Goal: Transaction & Acquisition: Purchase product/service

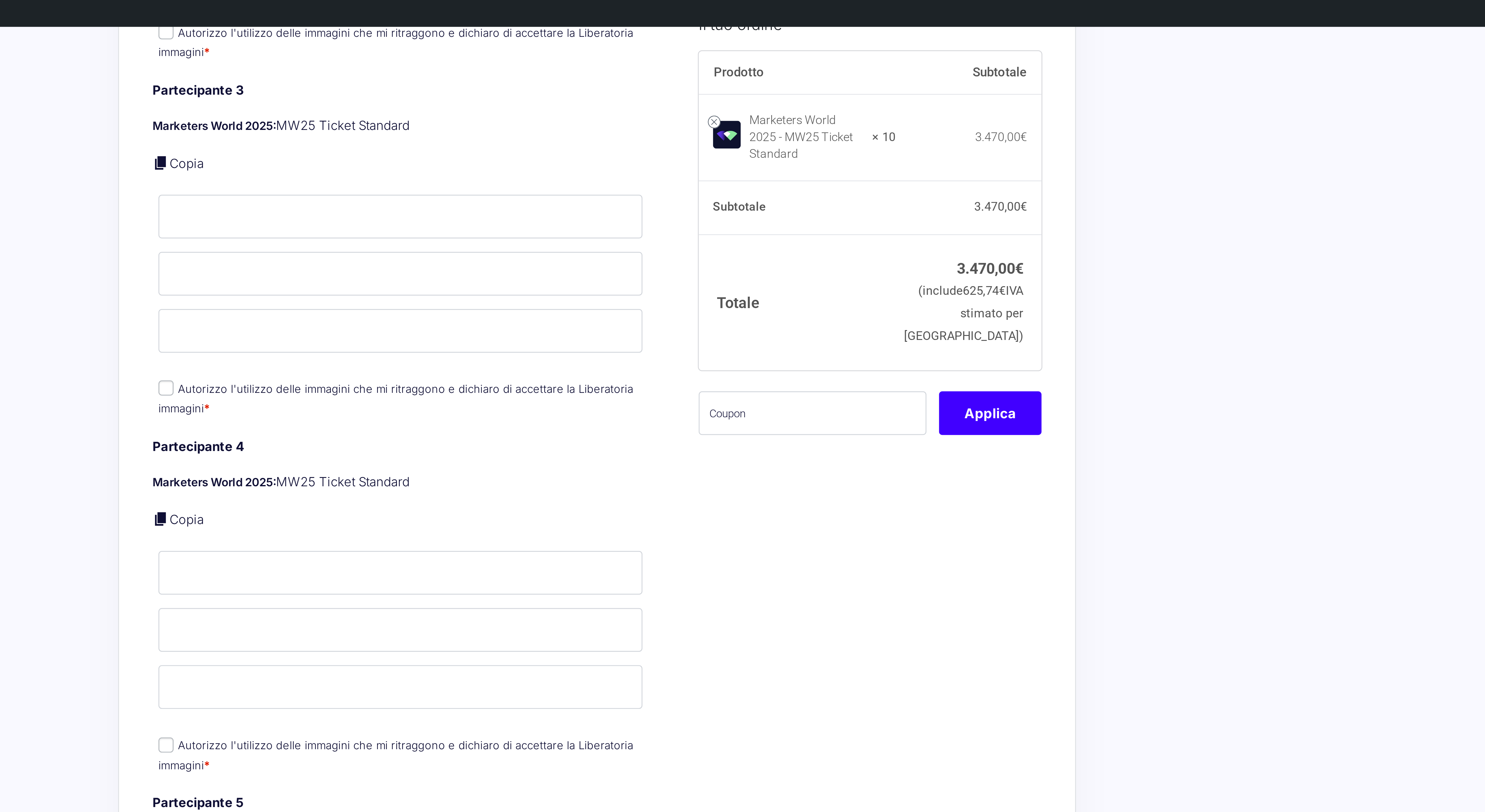
scroll to position [459, 0]
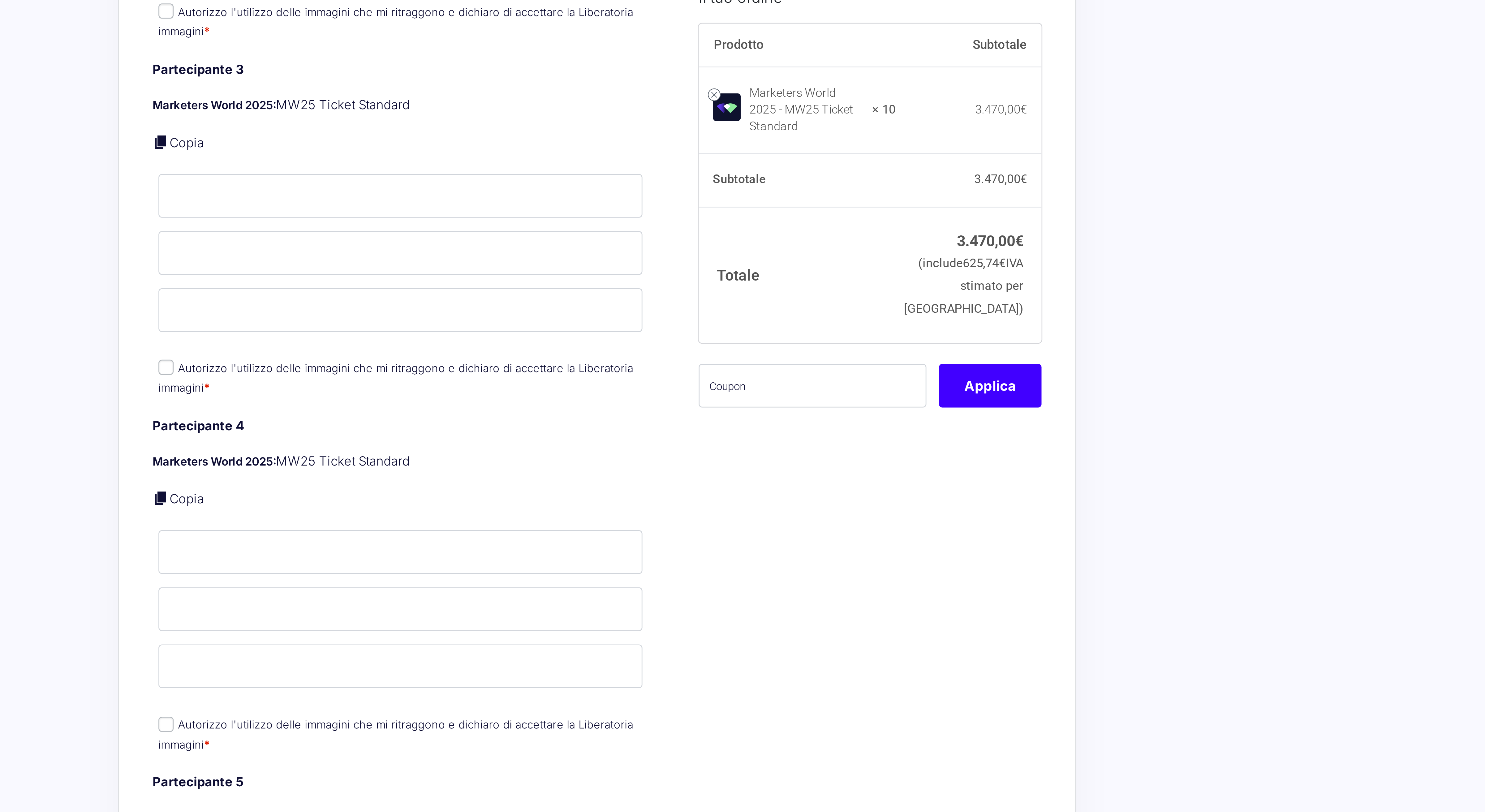
click at [883, 226] on div "Il tuo ordine Prodotto Subtotale Marketers World 2025 - MW25 Ticket Standard × …" at bounding box center [841, 526] width 131 height 1865
click at [818, 156] on input "text" at bounding box center [821, 152] width 84 height 16
paste input "MWCavina10"
type input "MWCavina10"
click at [891, 156] on button "Applica" at bounding box center [887, 152] width 37 height 16
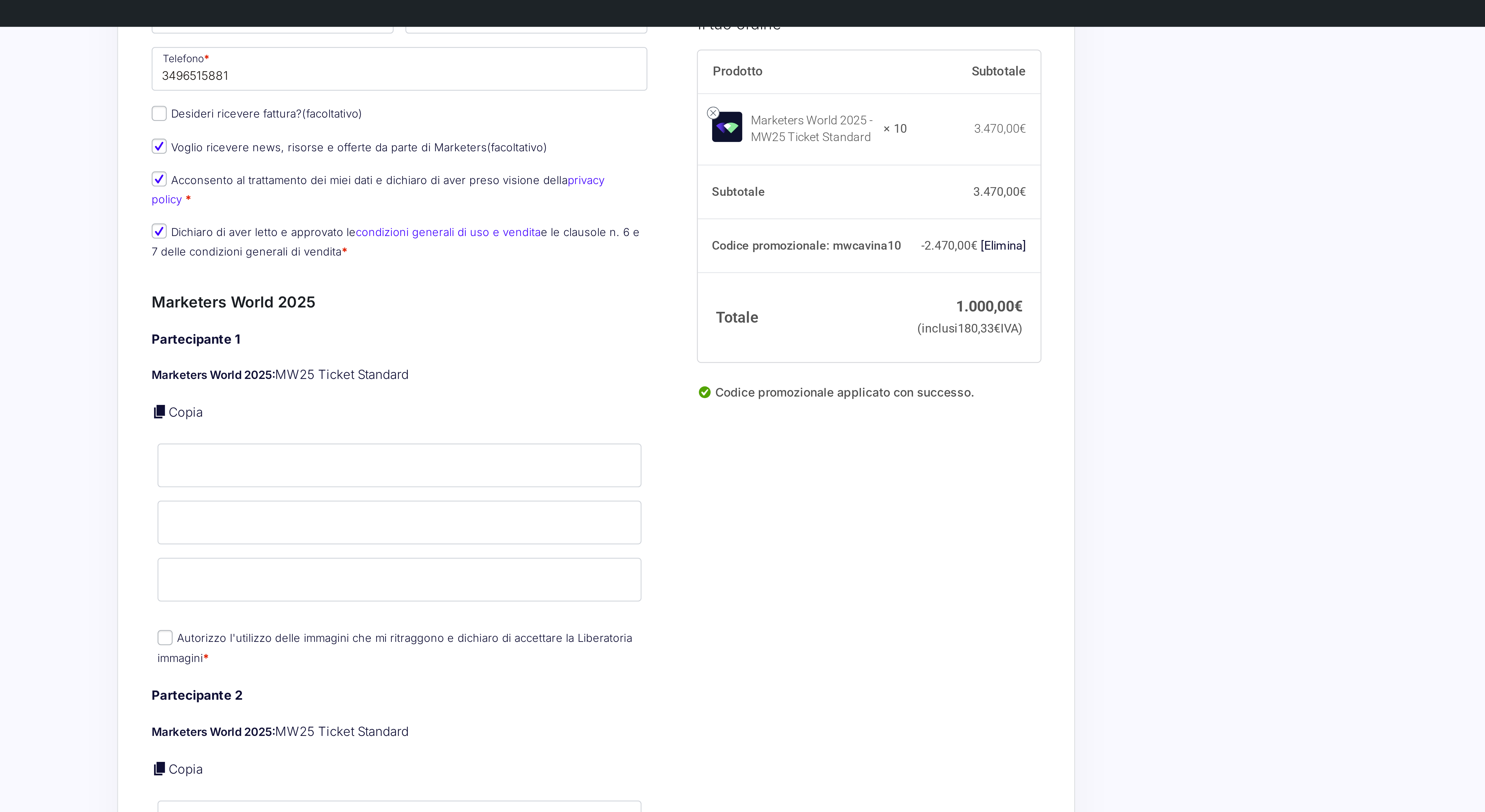
scroll to position [0, 0]
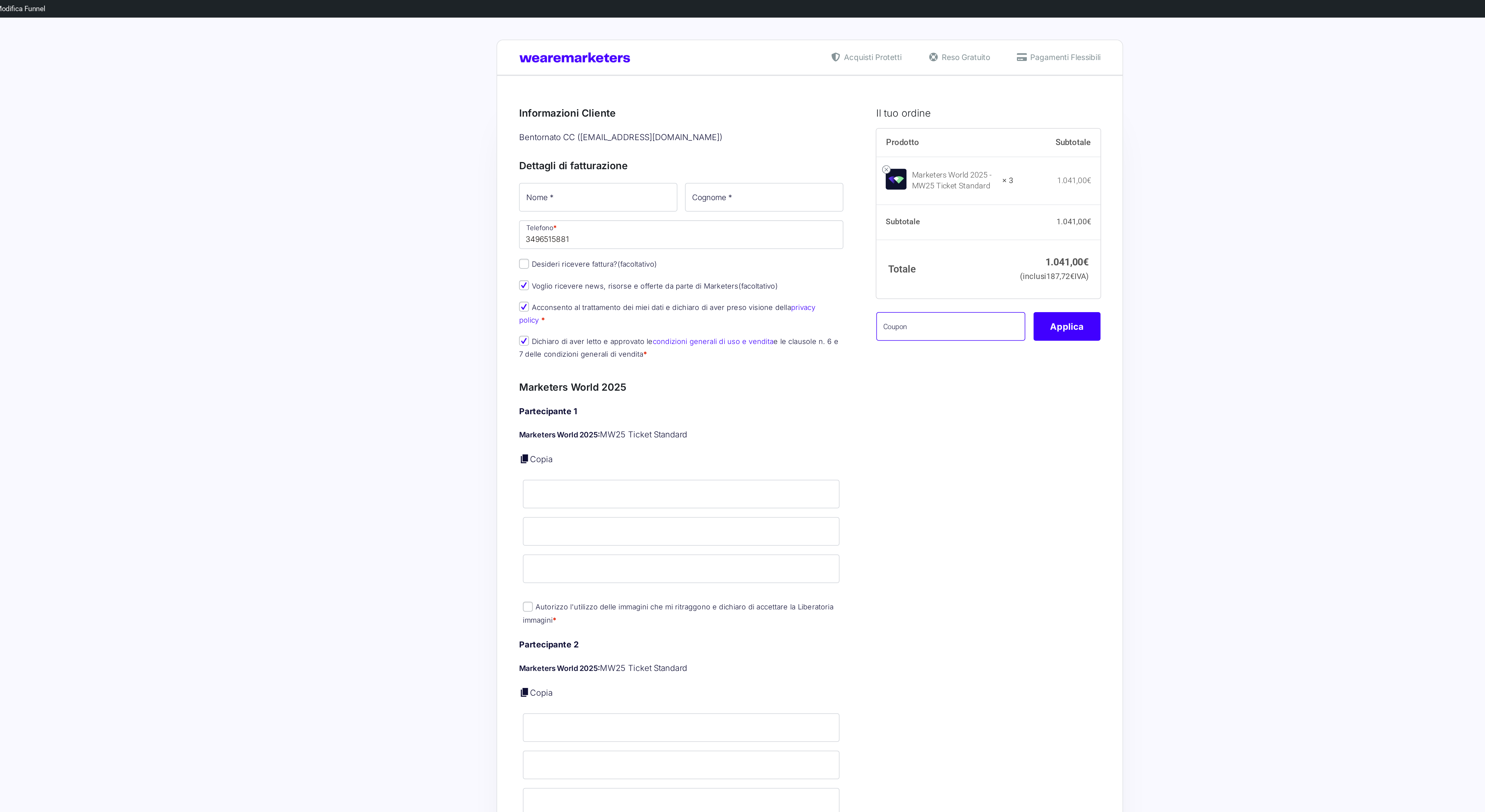
click at [809, 191] on input "text" at bounding box center [821, 184] width 84 height 16
paste input "mwcavina3"
click at [887, 192] on button "Applica" at bounding box center [887, 184] width 37 height 16
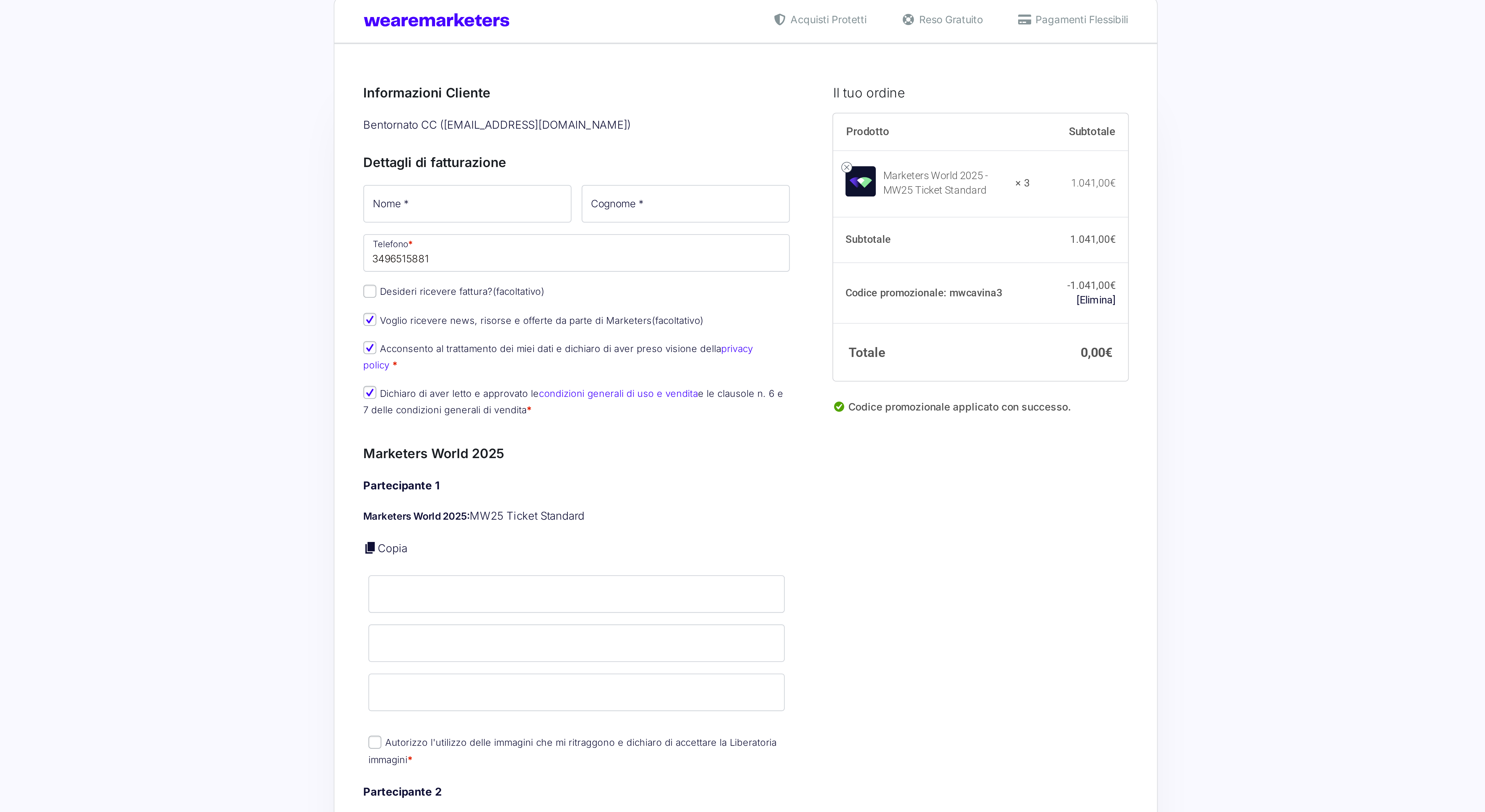
click at [895, 153] on link "[Elimina]" at bounding box center [892, 152] width 17 height 5
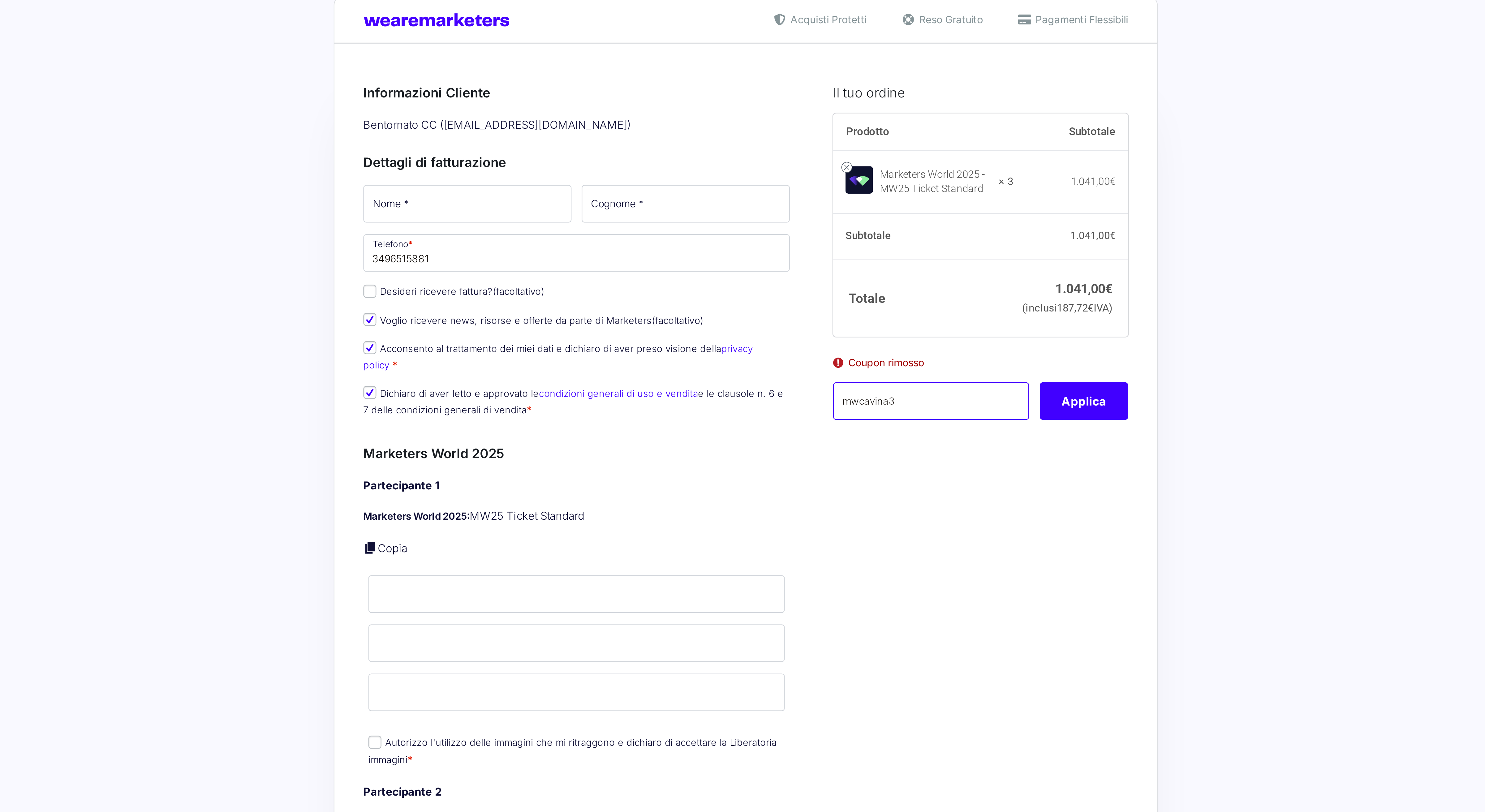
click at [812, 203] on input "mwcavina3" at bounding box center [821, 195] width 84 height 16
paste input "mwcavina3"
type input "mwcavina3mwcavina3"
drag, startPoint x: 836, startPoint y: 206, endPoint x: 762, endPoint y: 203, distance: 74.1
click at [780, 203] on input "mwcavina3mwcavina3" at bounding box center [821, 195] width 84 height 16
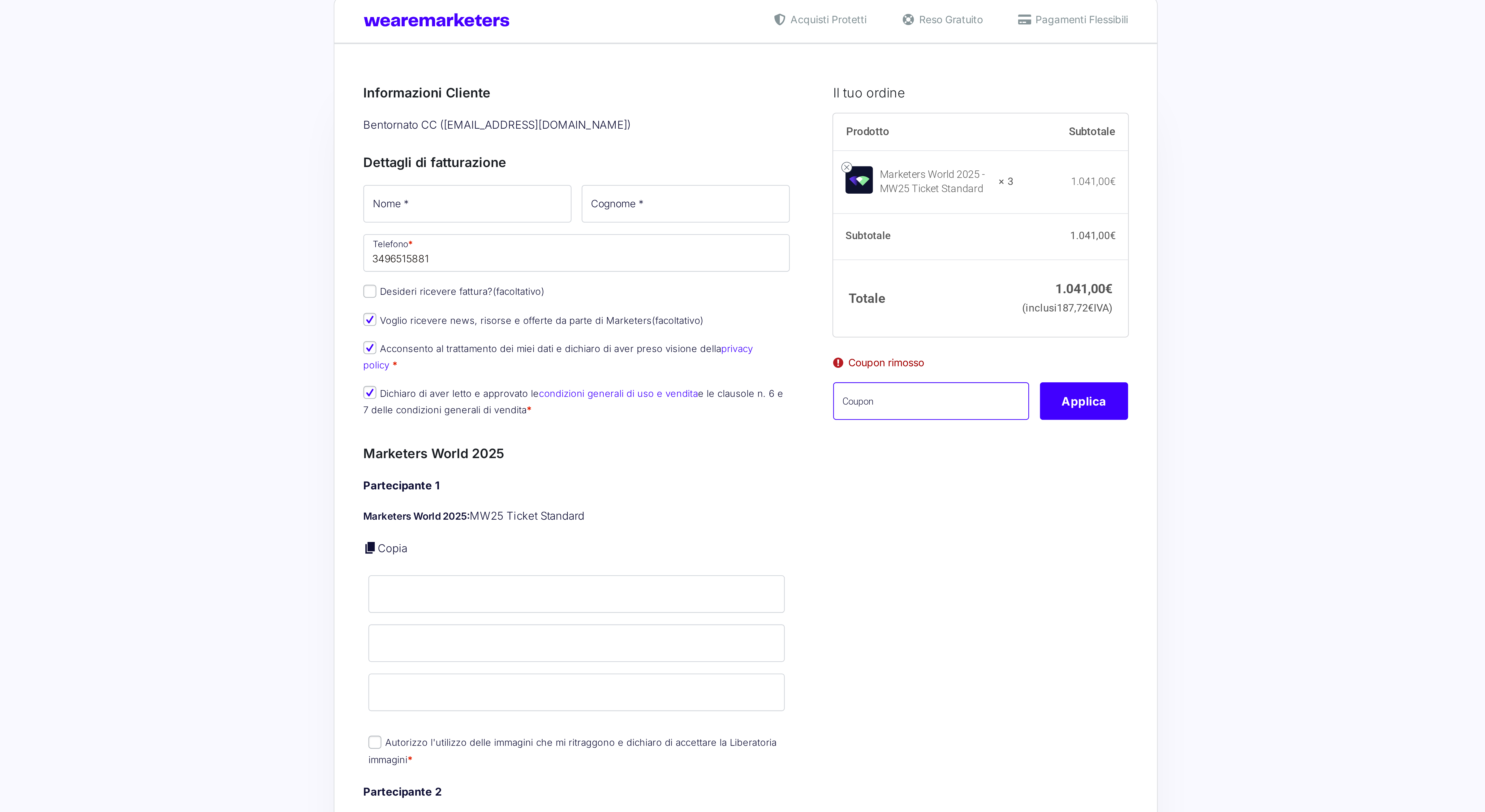
paste input "mwcavina3"
type input "mwcavina3"
click at [889, 203] on button "Applica" at bounding box center [887, 195] width 37 height 16
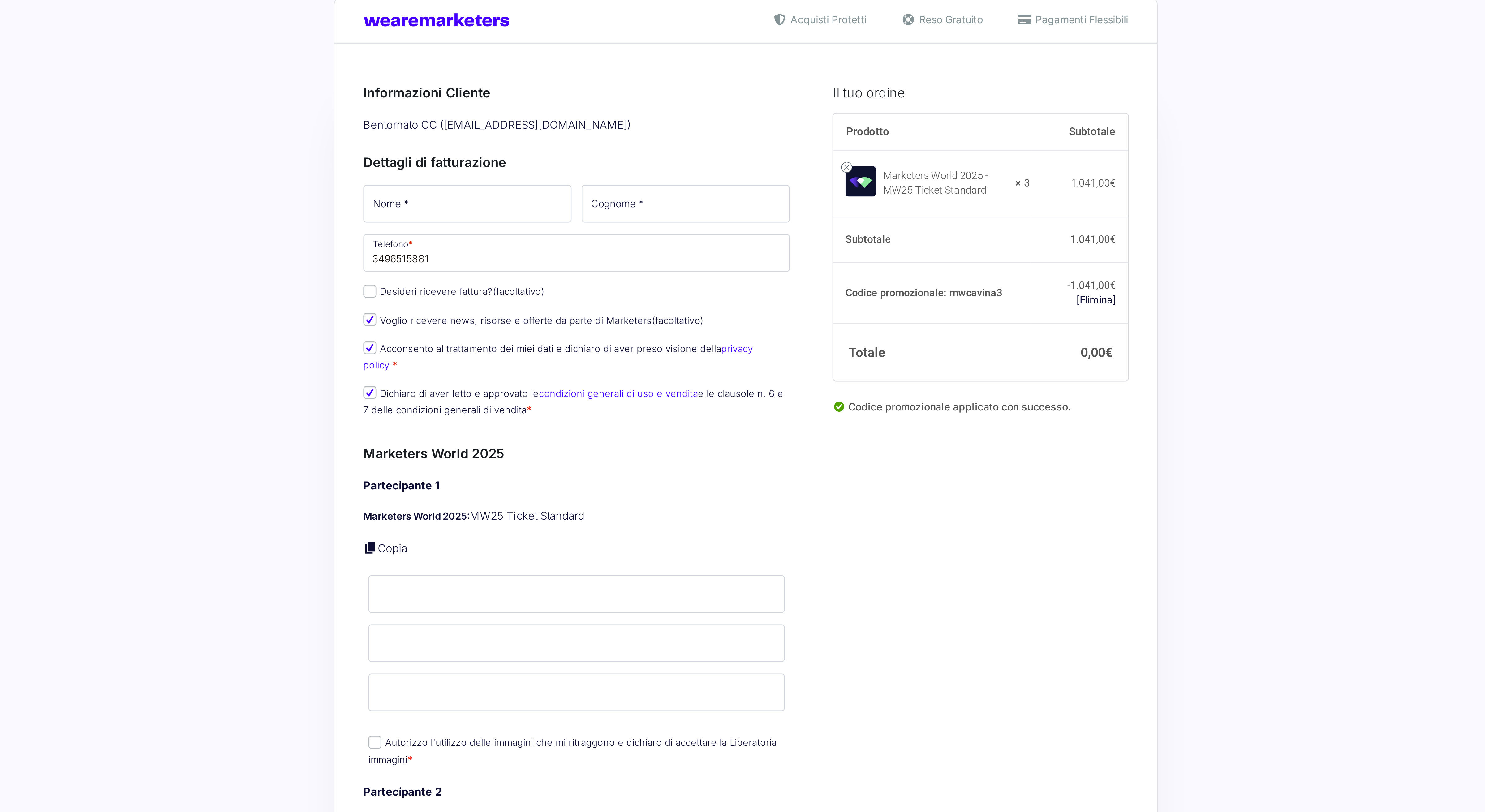
click at [894, 153] on link "[Elimina]" at bounding box center [892, 152] width 17 height 5
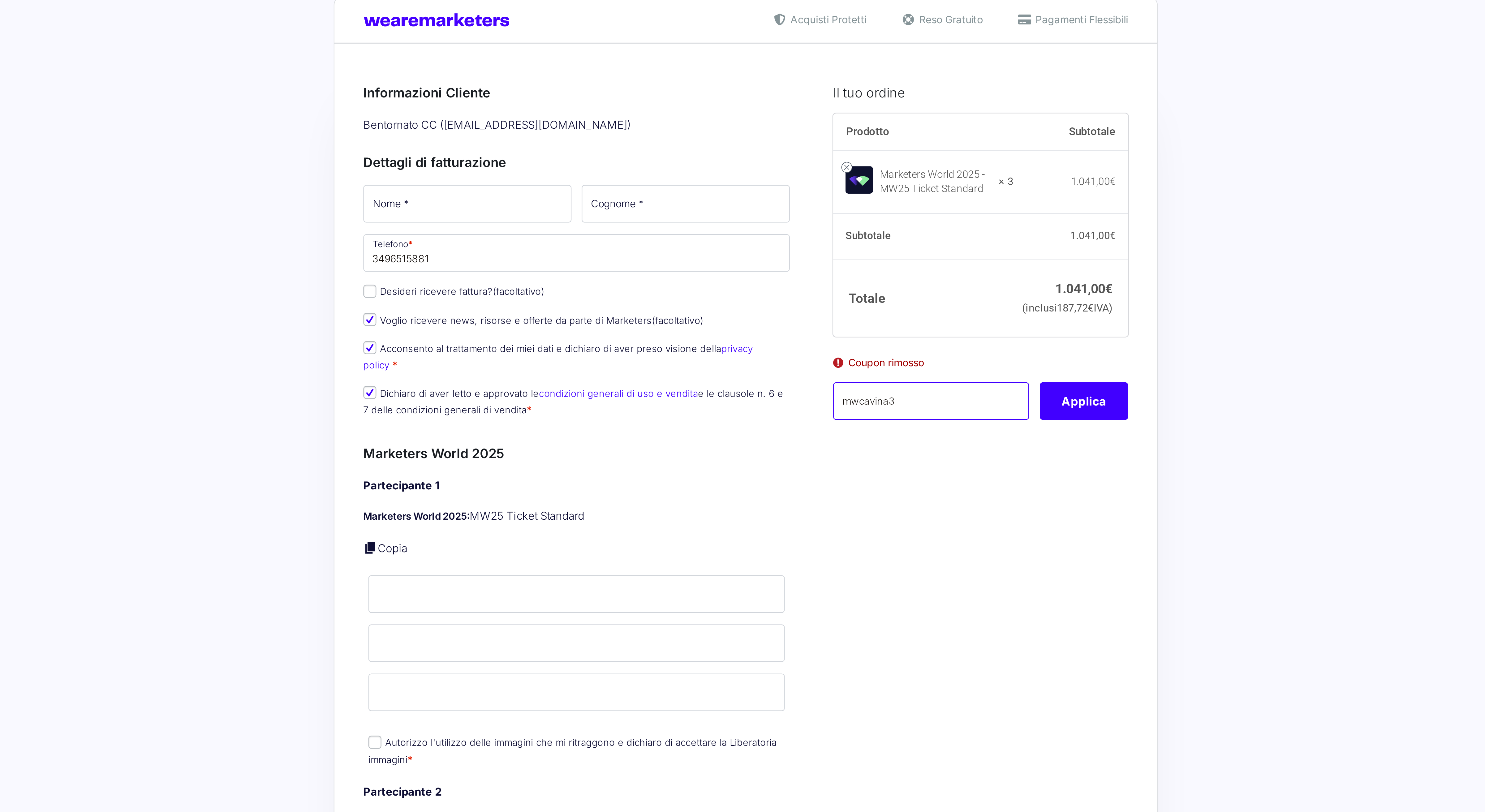
click at [804, 212] on div "Prodotto Subtotale Marketers World 2025 - MW25 Ticket Standard × 3 1.041,00 € S…" at bounding box center [843, 142] width 126 height 139
click at [884, 203] on button "Applica" at bounding box center [887, 195] width 37 height 16
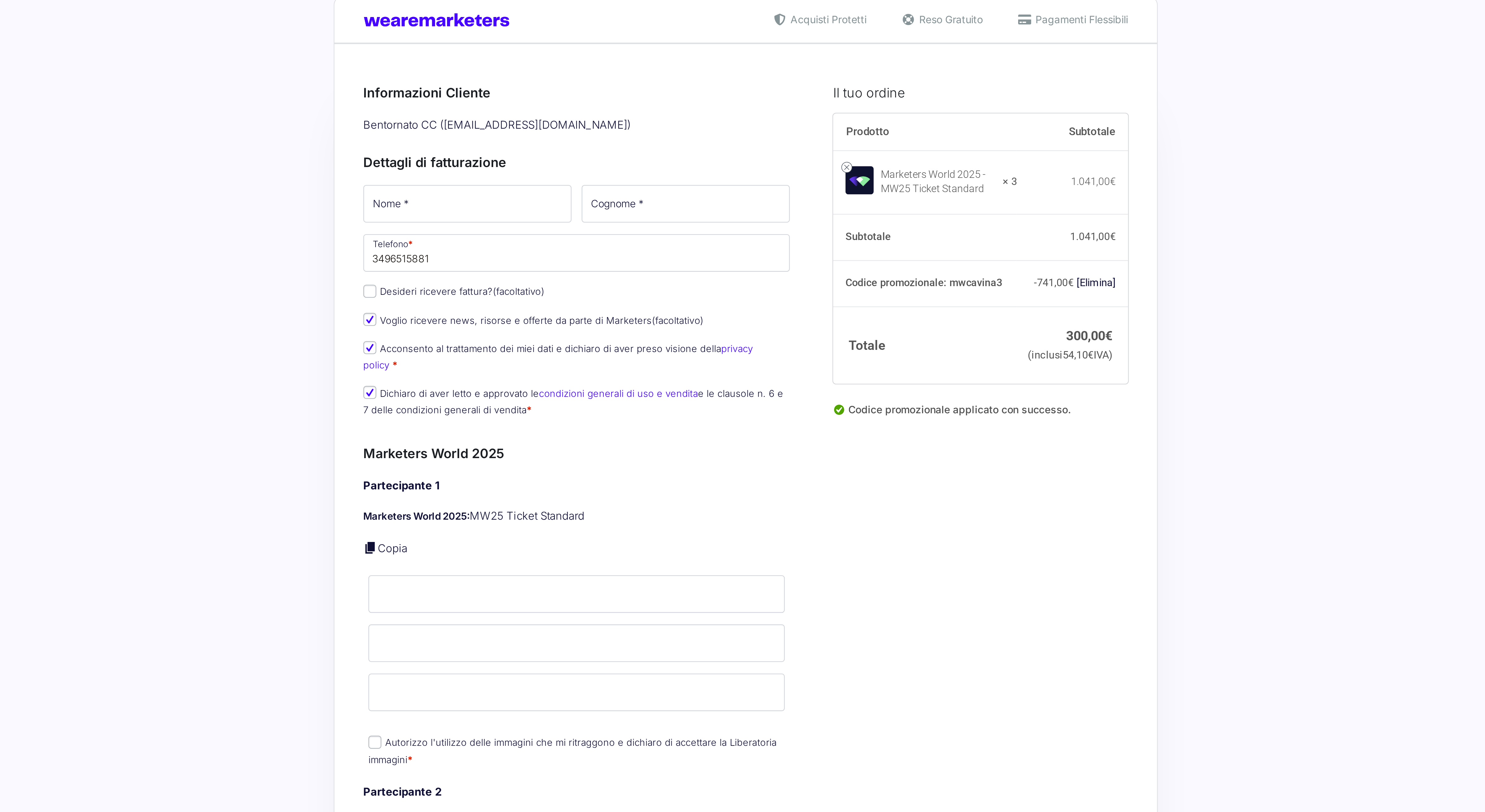
click at [670, 214] on h3 "Marketers World 2025" at bounding box center [670, 218] width 183 height 8
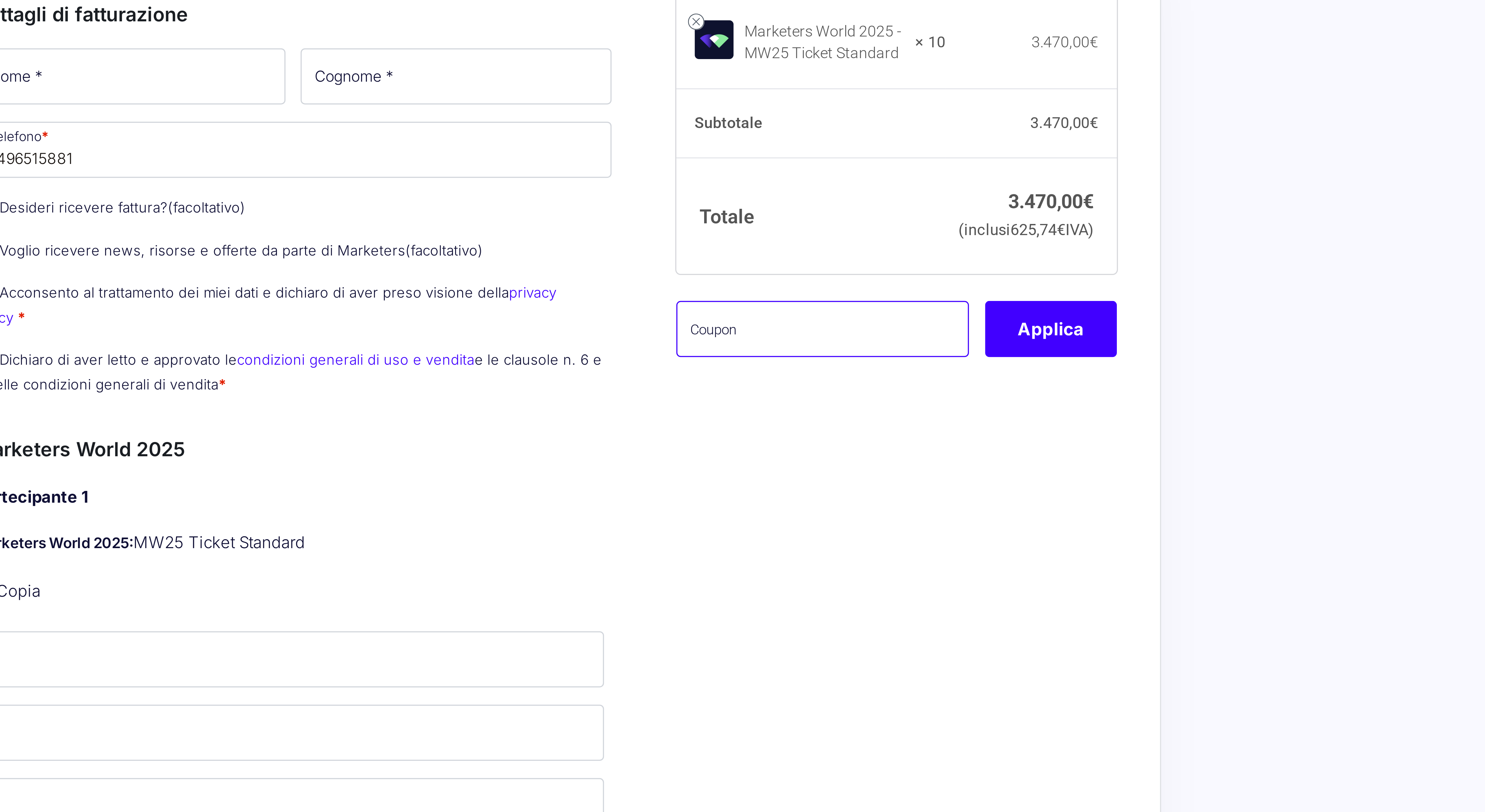
click at [809, 191] on input "text" at bounding box center [821, 183] width 84 height 16
paste input "MWChiara10"
type input "MWChiara10"
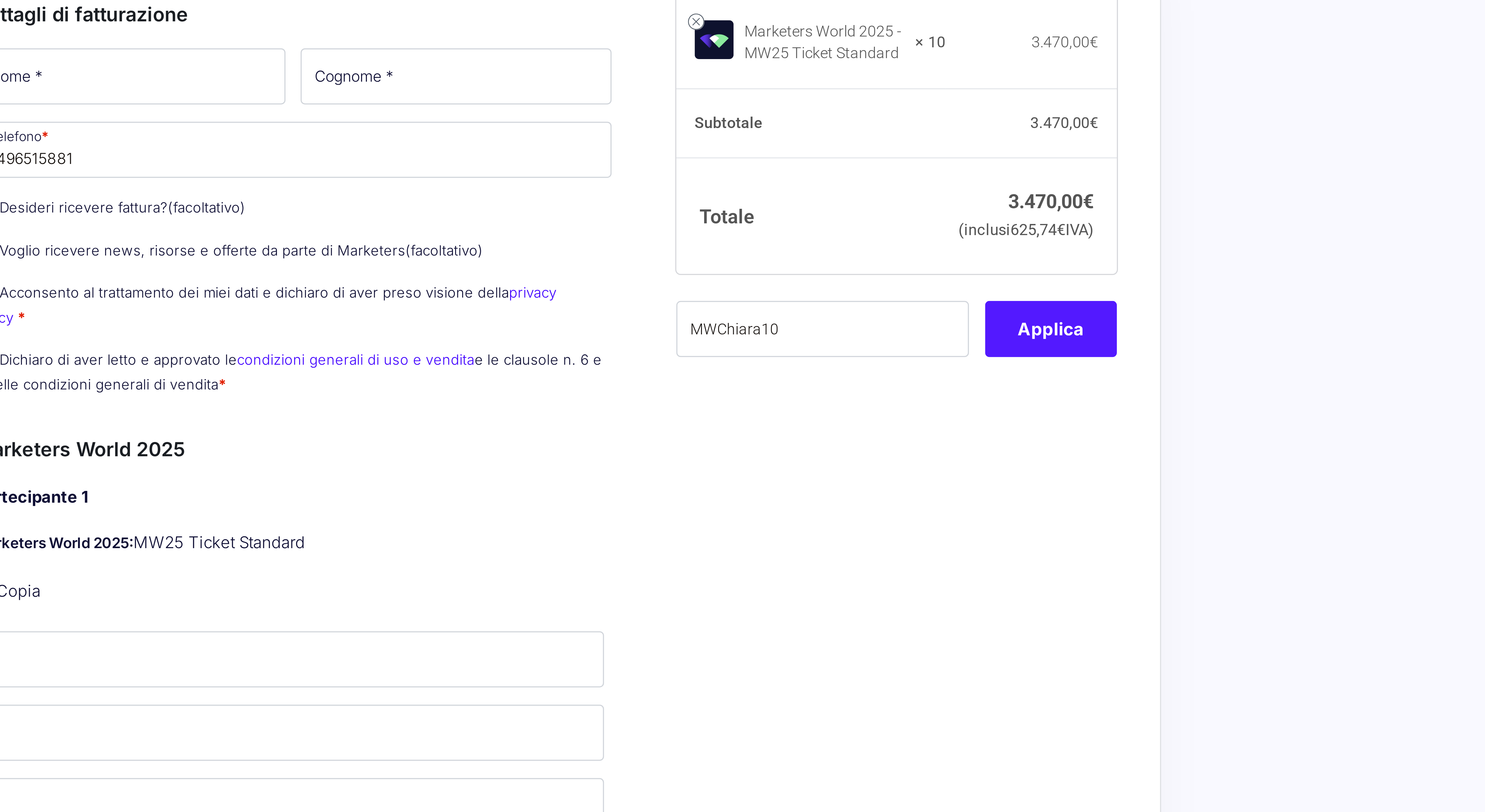
click at [895, 191] on button "Applica" at bounding box center [887, 183] width 37 height 16
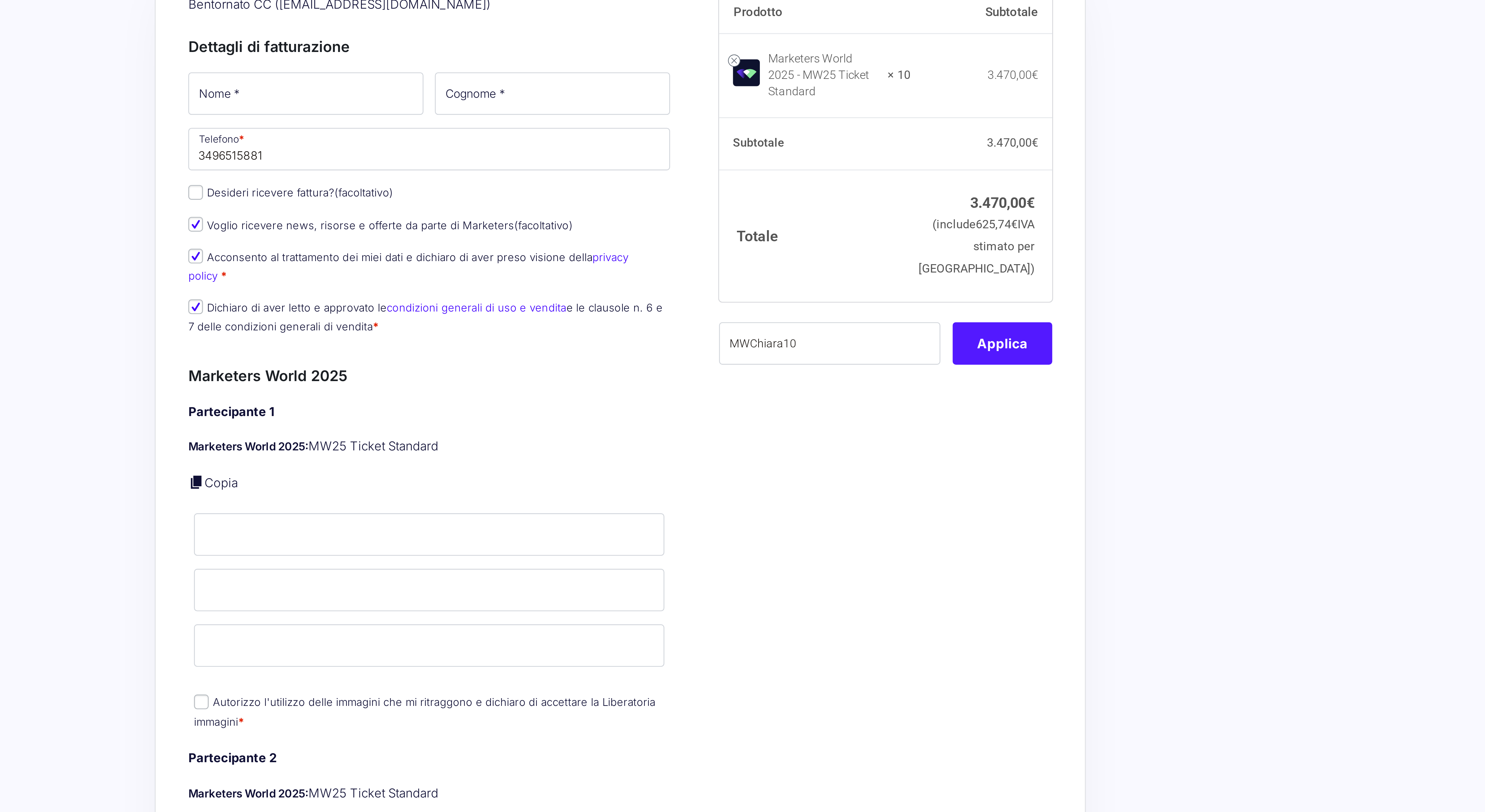
type input "MWChiara10"
click at [875, 209] on button "Applica" at bounding box center [887, 206] width 37 height 16
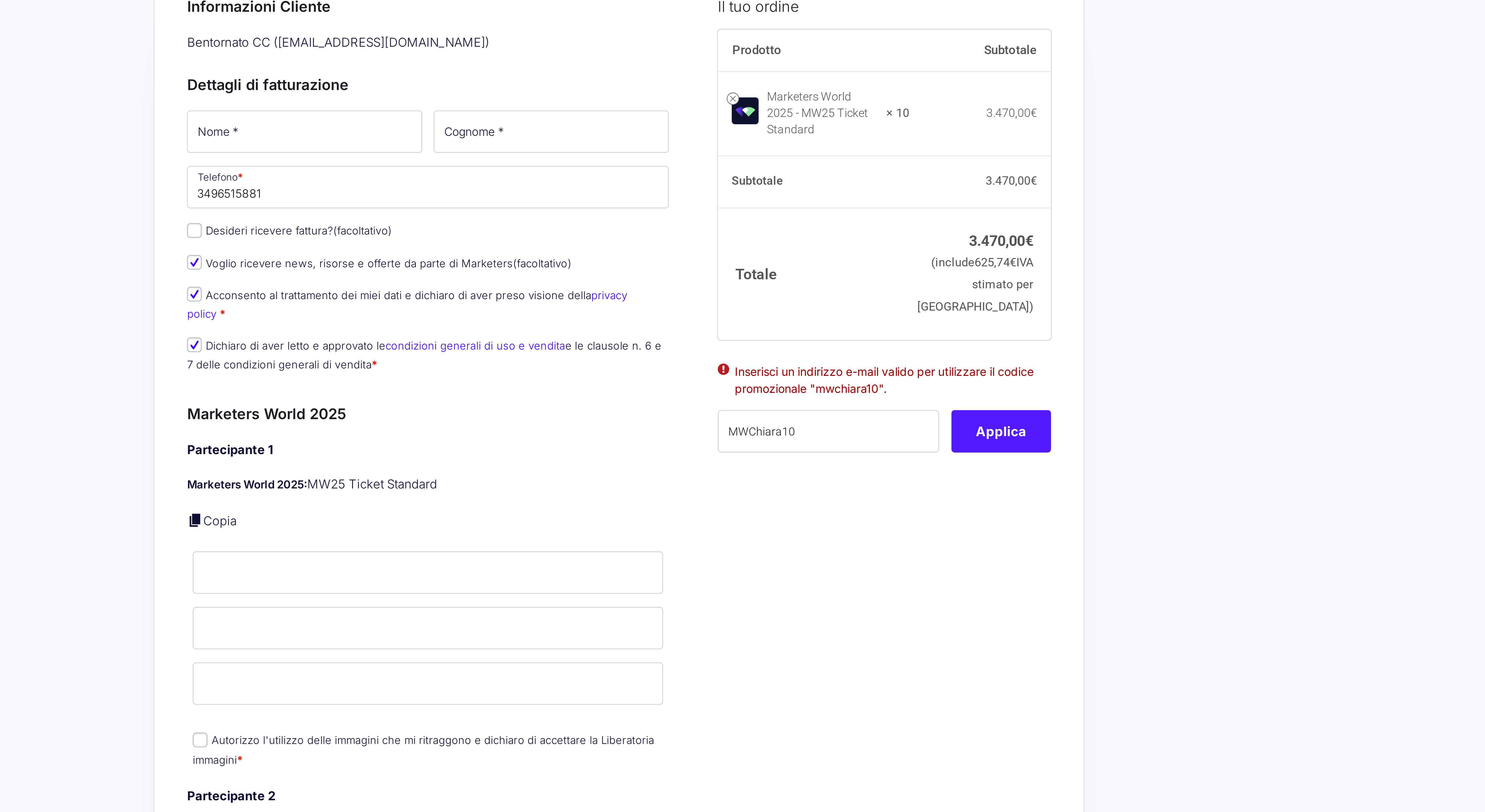
click at [889, 229] on button "Applica" at bounding box center [887, 225] width 37 height 16
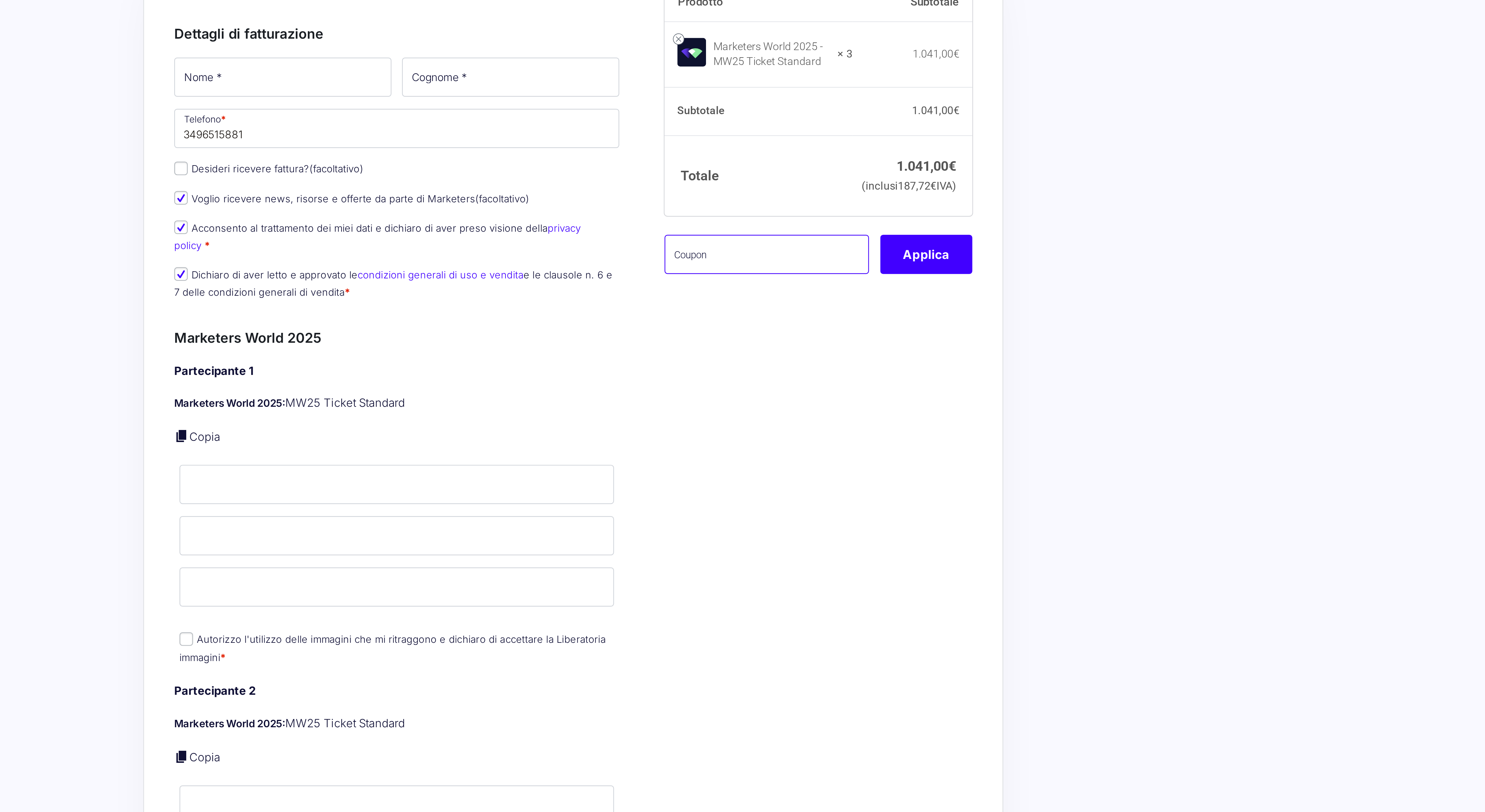
click at [827, 192] on input "text" at bounding box center [821, 184] width 84 height 16
paste input "mwchiara3"
type input "mwchiara3"
click at [895, 192] on button "Applica" at bounding box center [887, 184] width 37 height 16
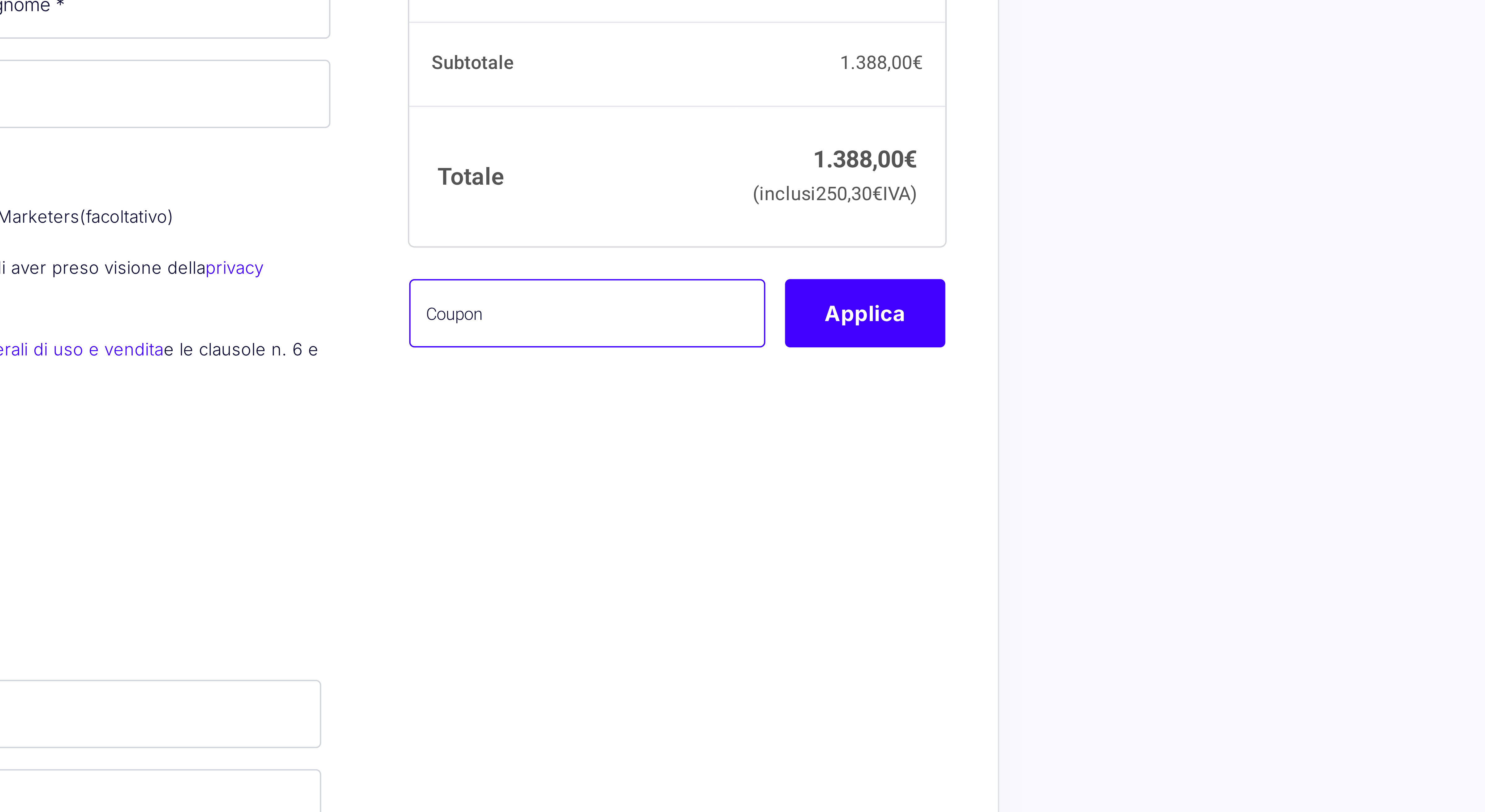
click at [830, 192] on input "text" at bounding box center [821, 184] width 84 height 16
type input "mwchiara3"
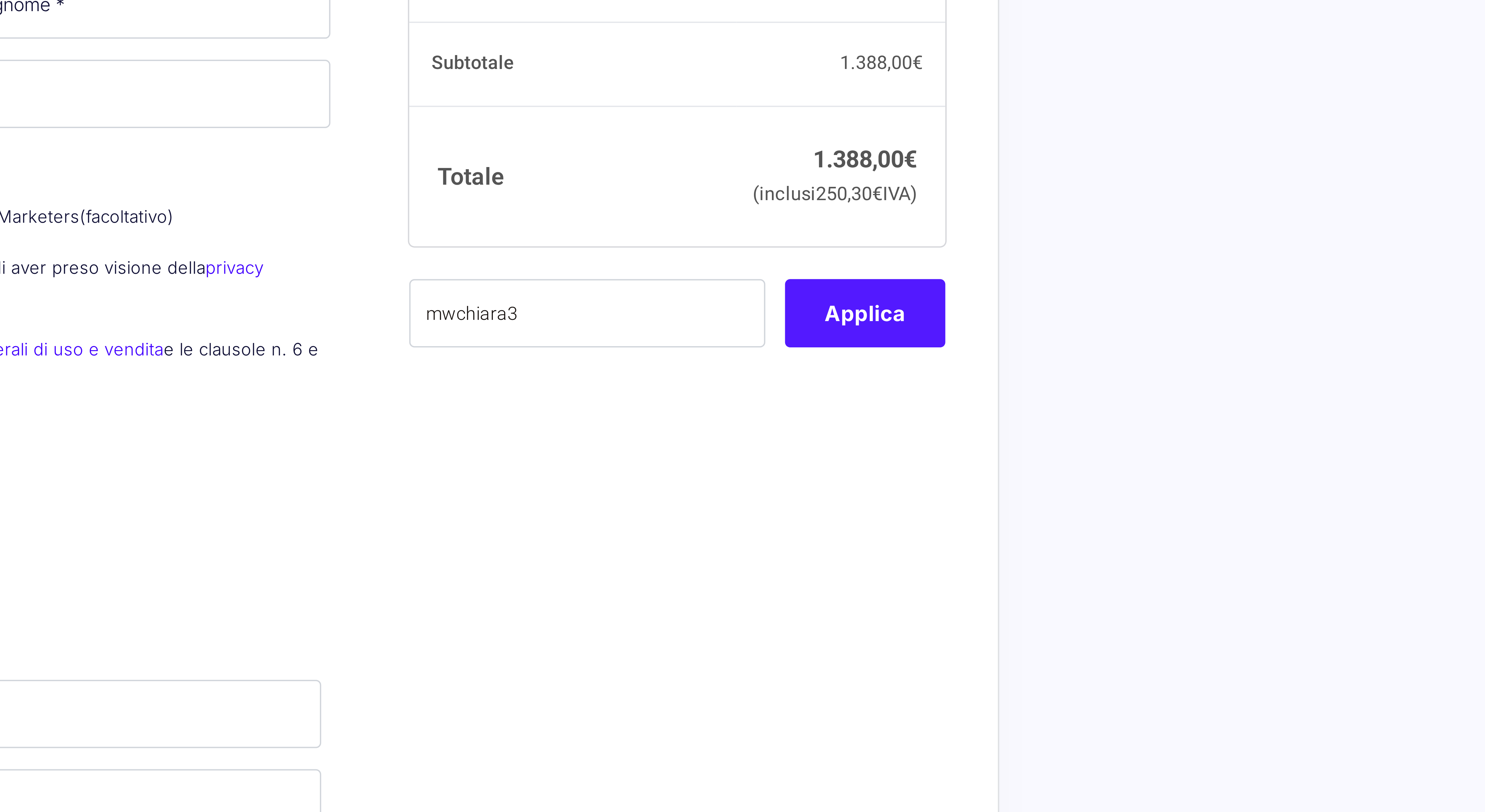
click at [896, 192] on button "Applica" at bounding box center [887, 184] width 37 height 16
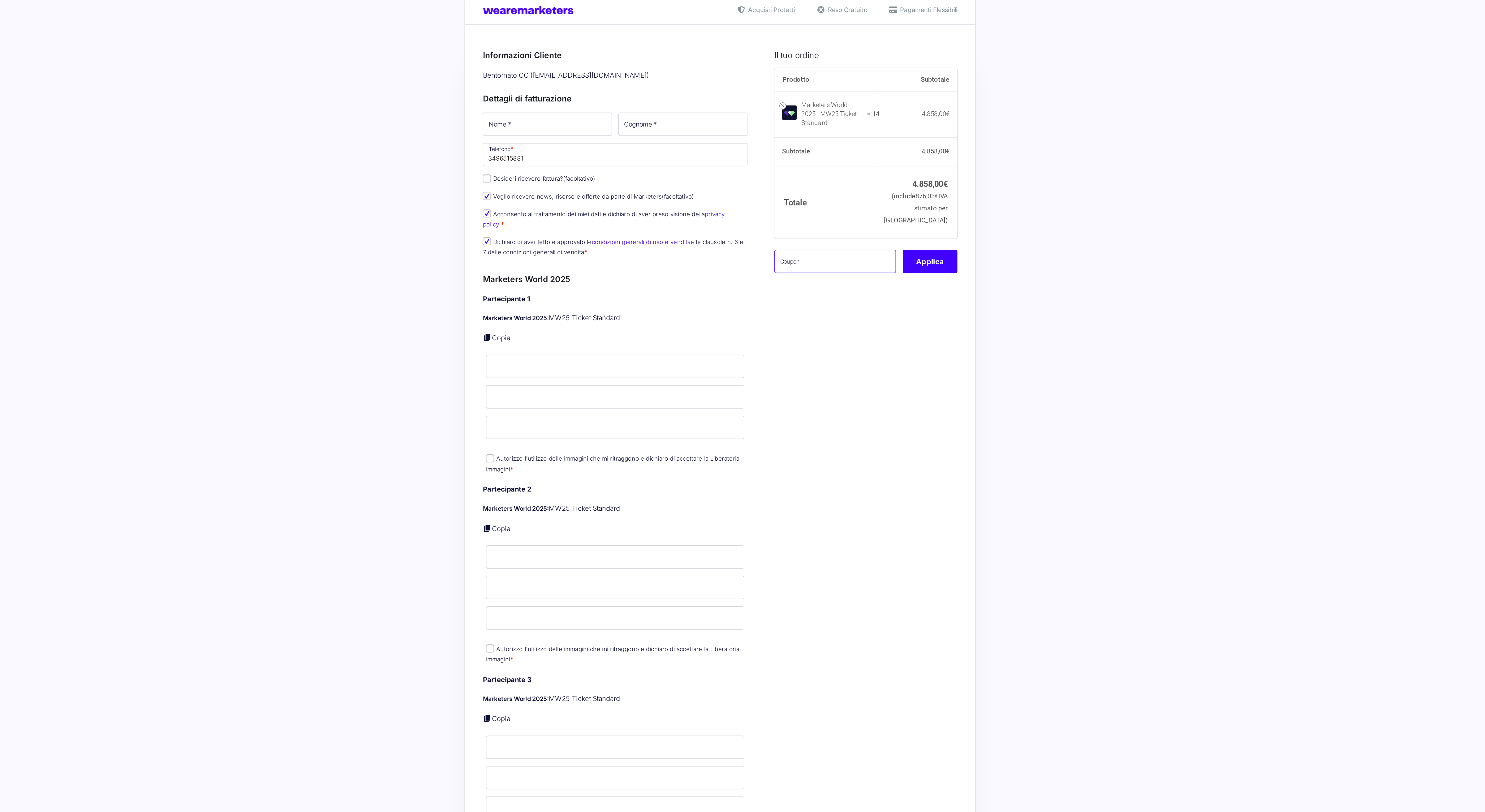
click at [816, 212] on input "text" at bounding box center [821, 206] width 84 height 16
paste input "MWCavina13"
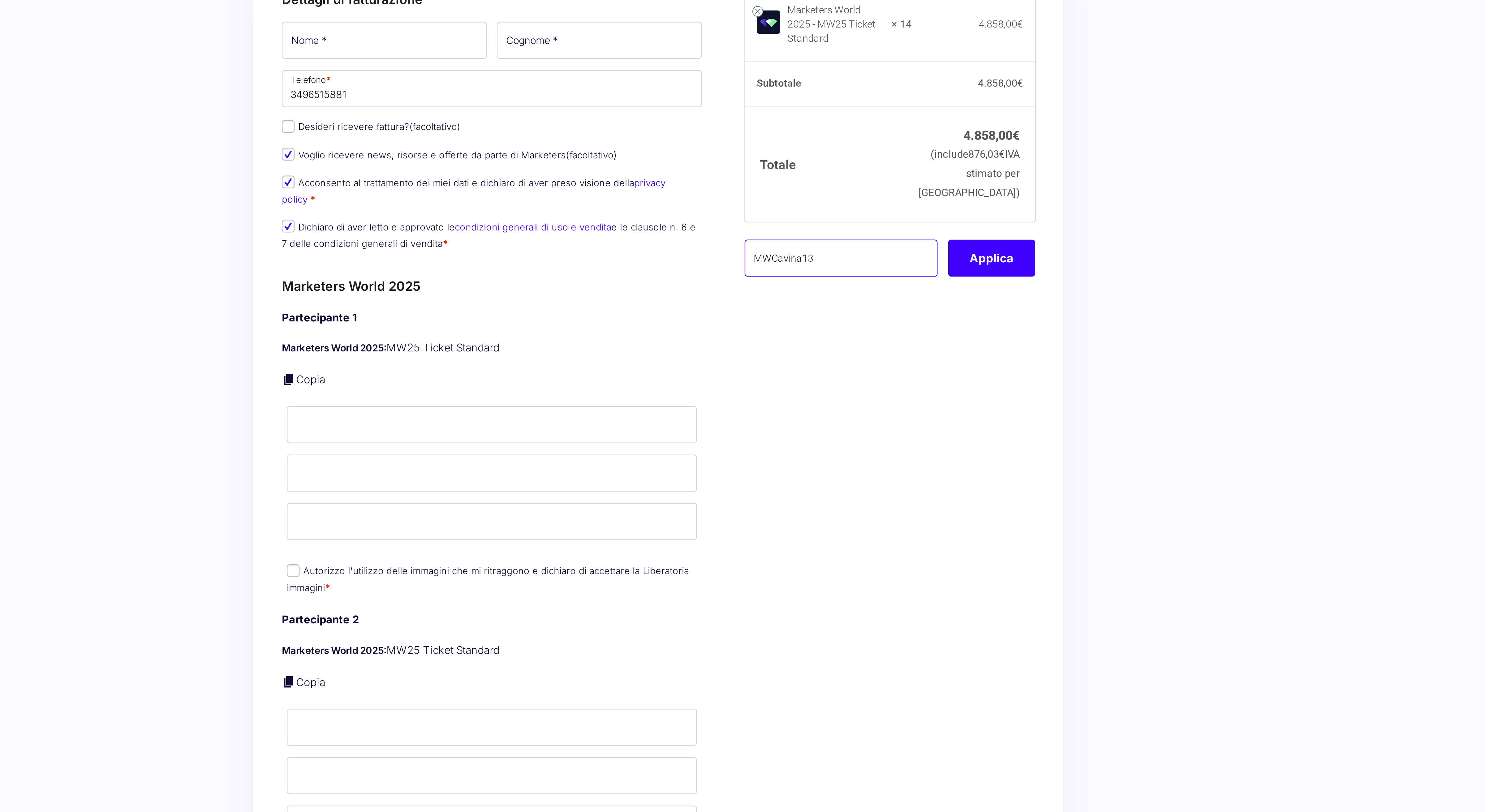
click at [804, 211] on input "MWCavina13" at bounding box center [821, 206] width 84 height 16
click at [796, 210] on input "MWCahiara13" at bounding box center [821, 206] width 84 height 16
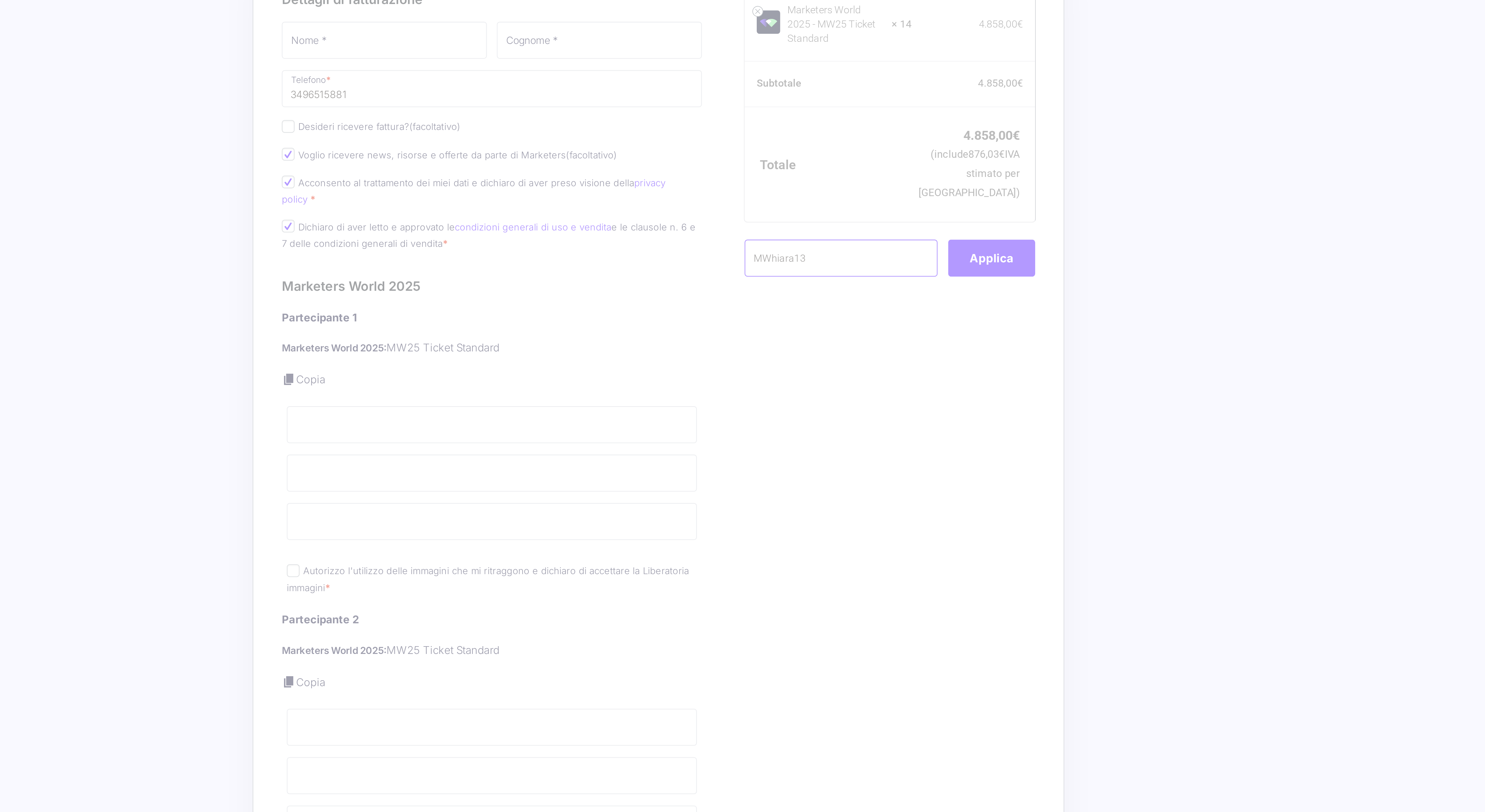
type input "MWhiara13"
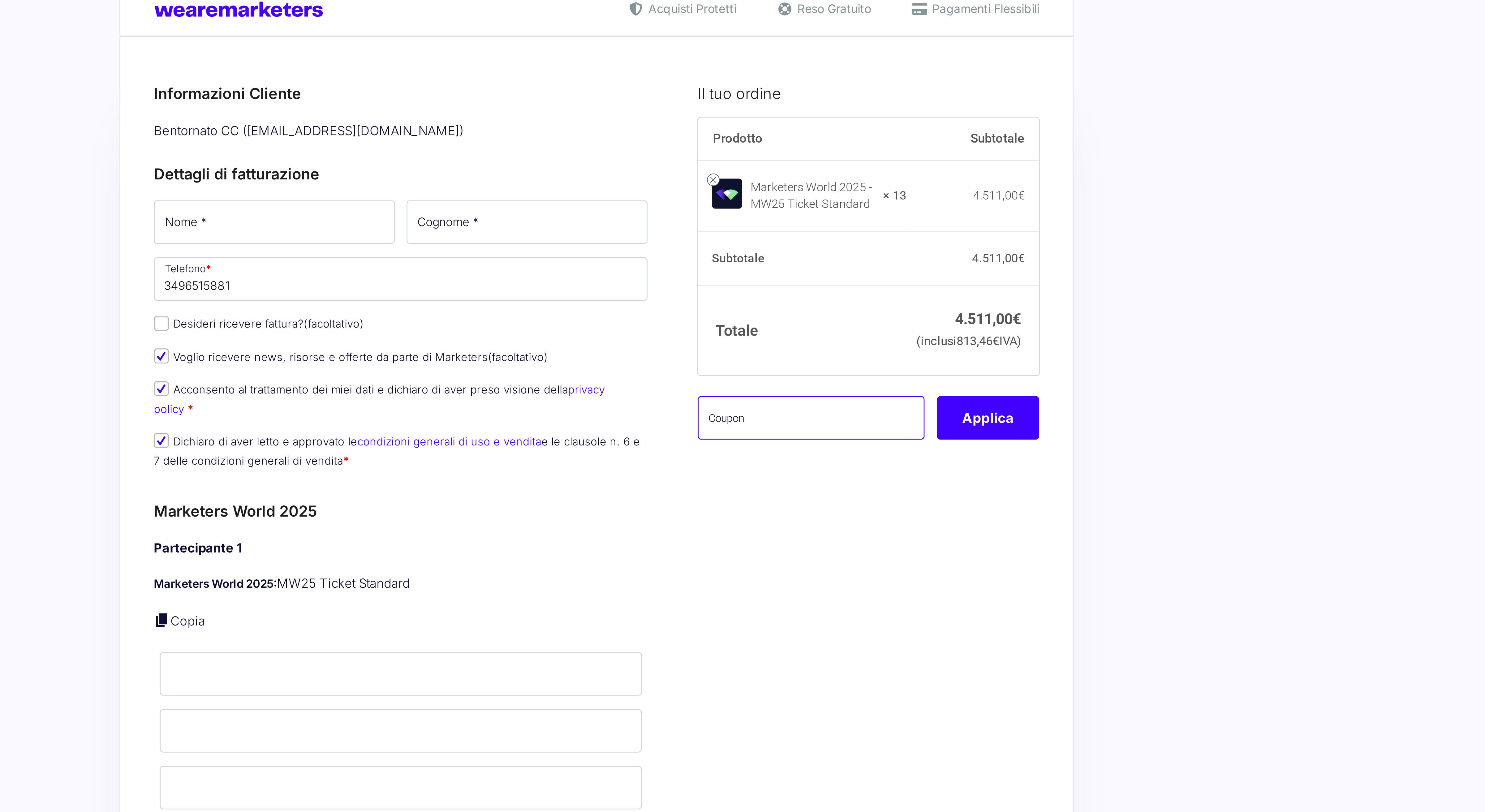
click at [841, 191] on input "text" at bounding box center [821, 183] width 84 height 16
paste input "MWCavina13"
type input "MWCavina13"
click at [893, 191] on button "Applica" at bounding box center [887, 183] width 37 height 16
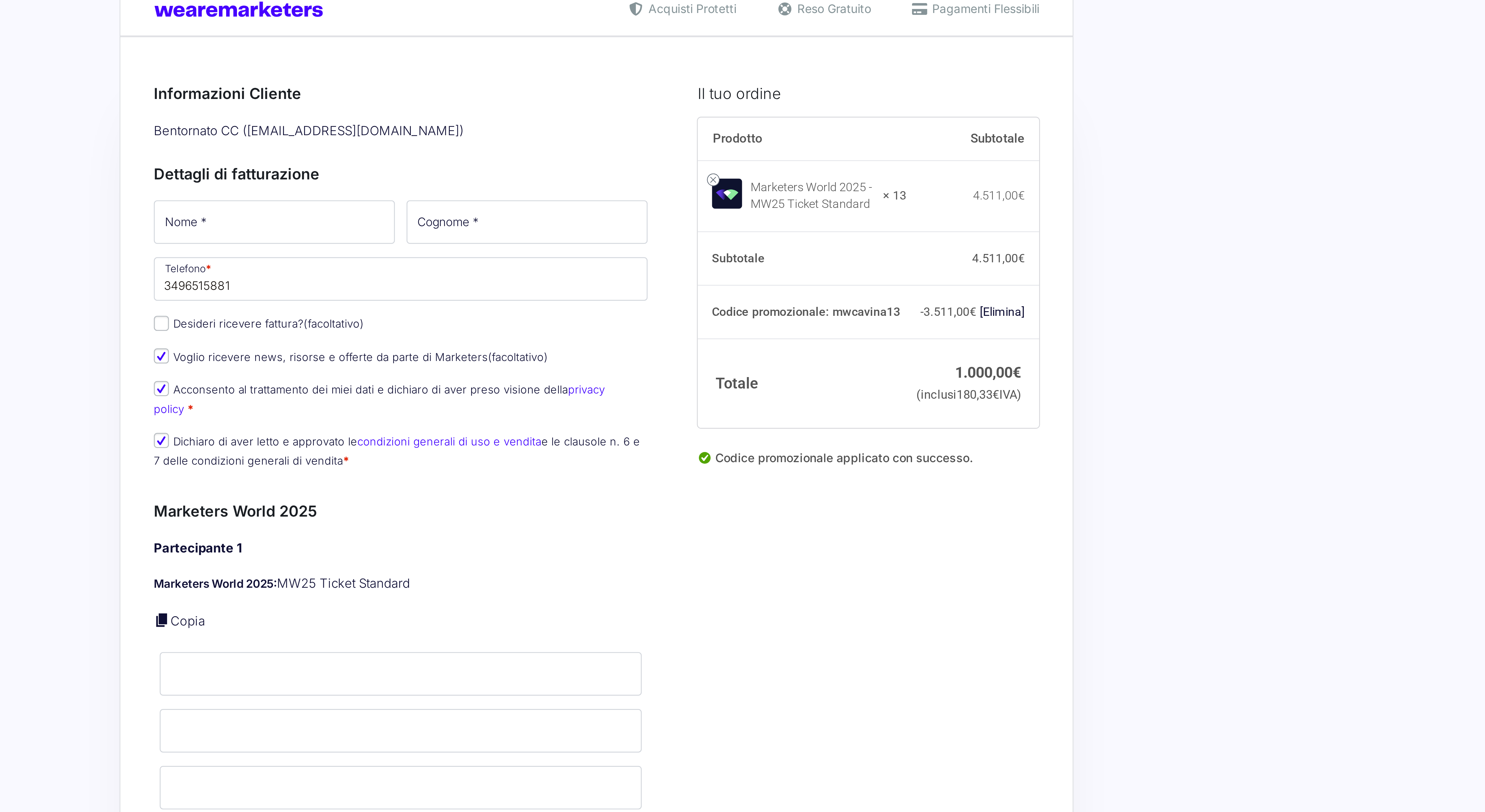
click at [890, 146] on link "[Elimina]" at bounding box center [892, 144] width 17 height 5
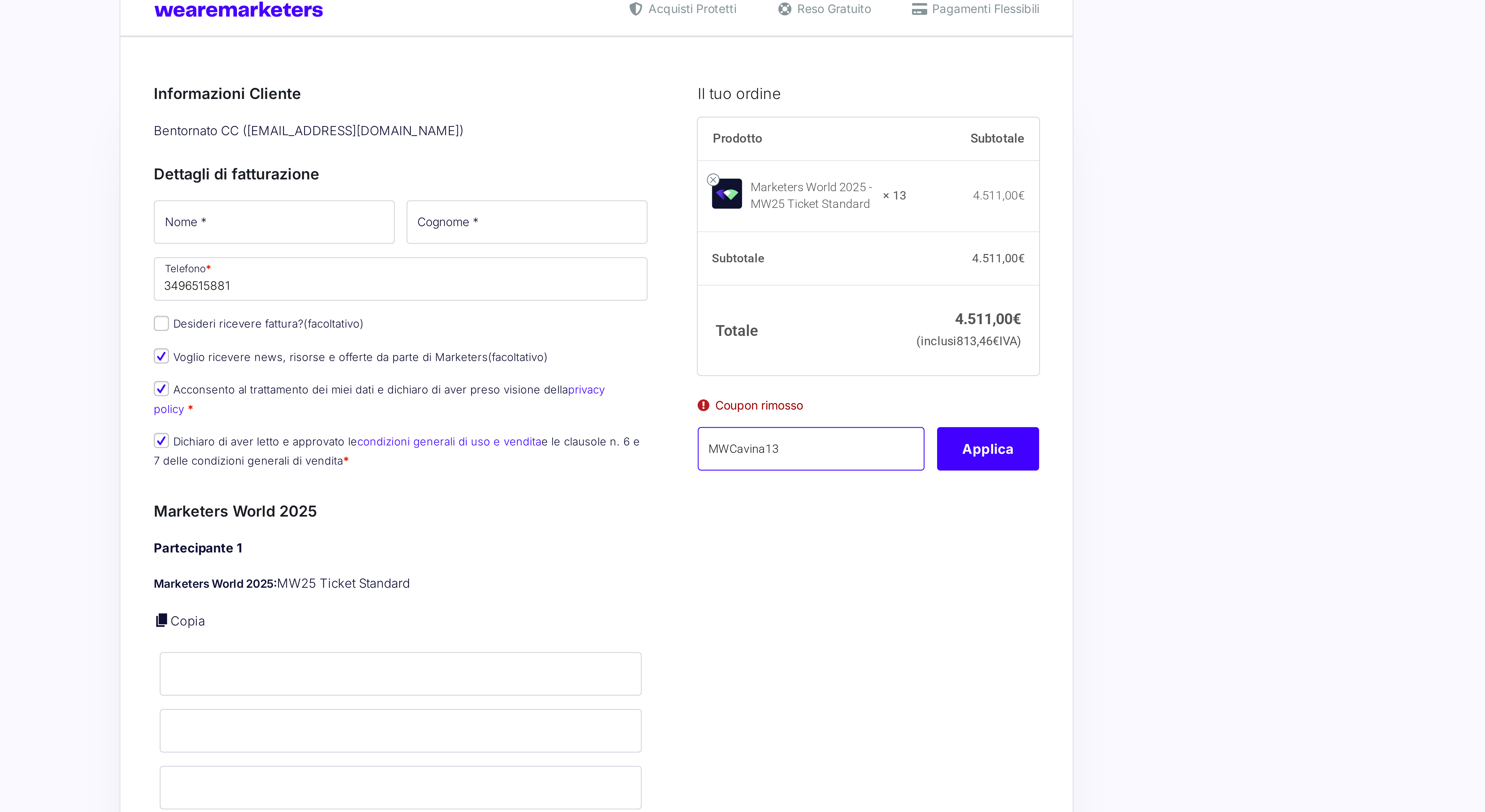
click at [815, 203] on input "MWCavina13" at bounding box center [821, 195] width 84 height 16
click at [897, 203] on button "Applica" at bounding box center [887, 195] width 37 height 16
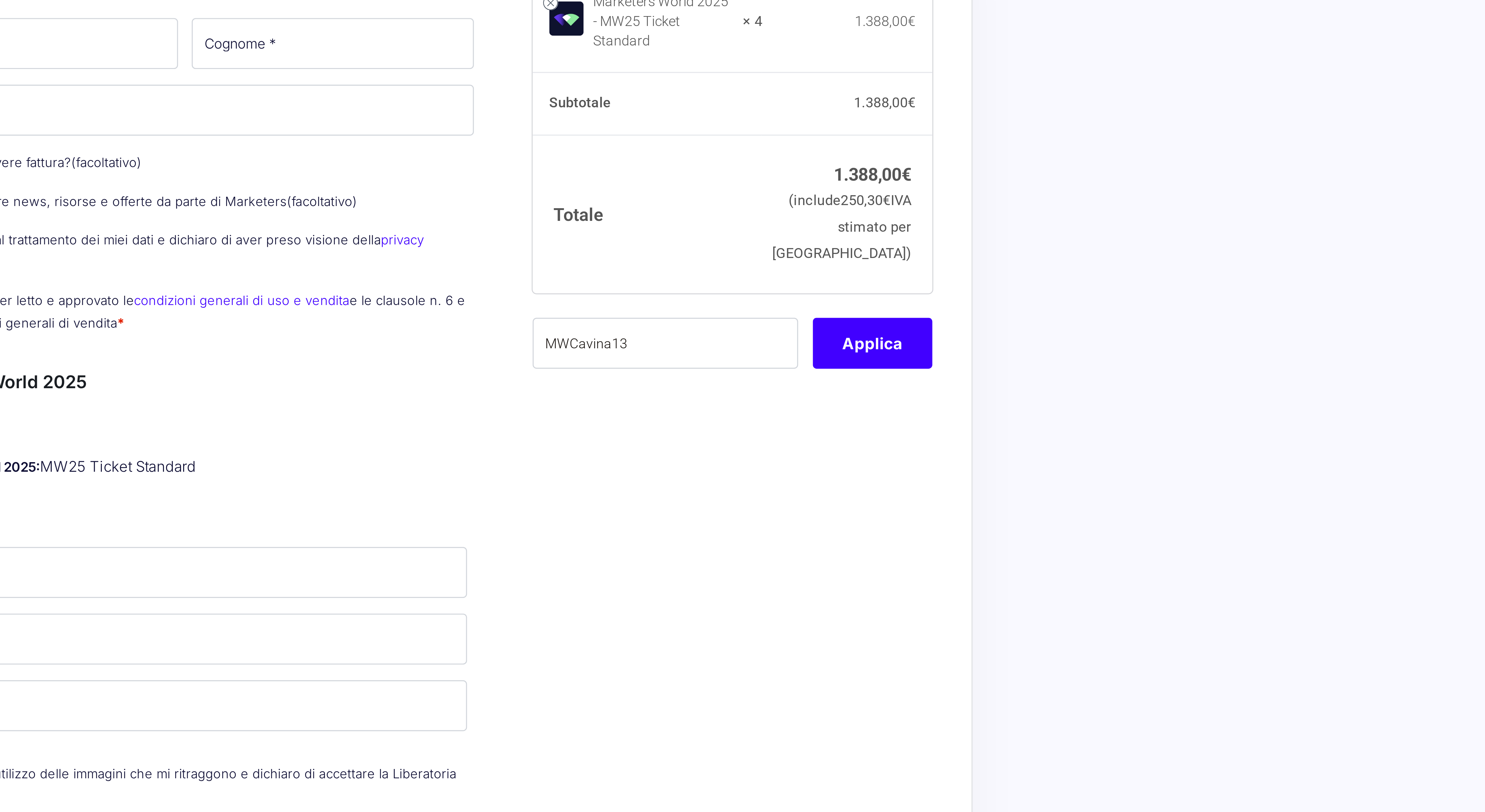
click at [804, 212] on input "MWCavina13" at bounding box center [821, 206] width 84 height 16
click at [796, 212] on input "MWCchiara13" at bounding box center [821, 206] width 84 height 16
click at [903, 213] on button "Applica" at bounding box center [887, 206] width 37 height 16
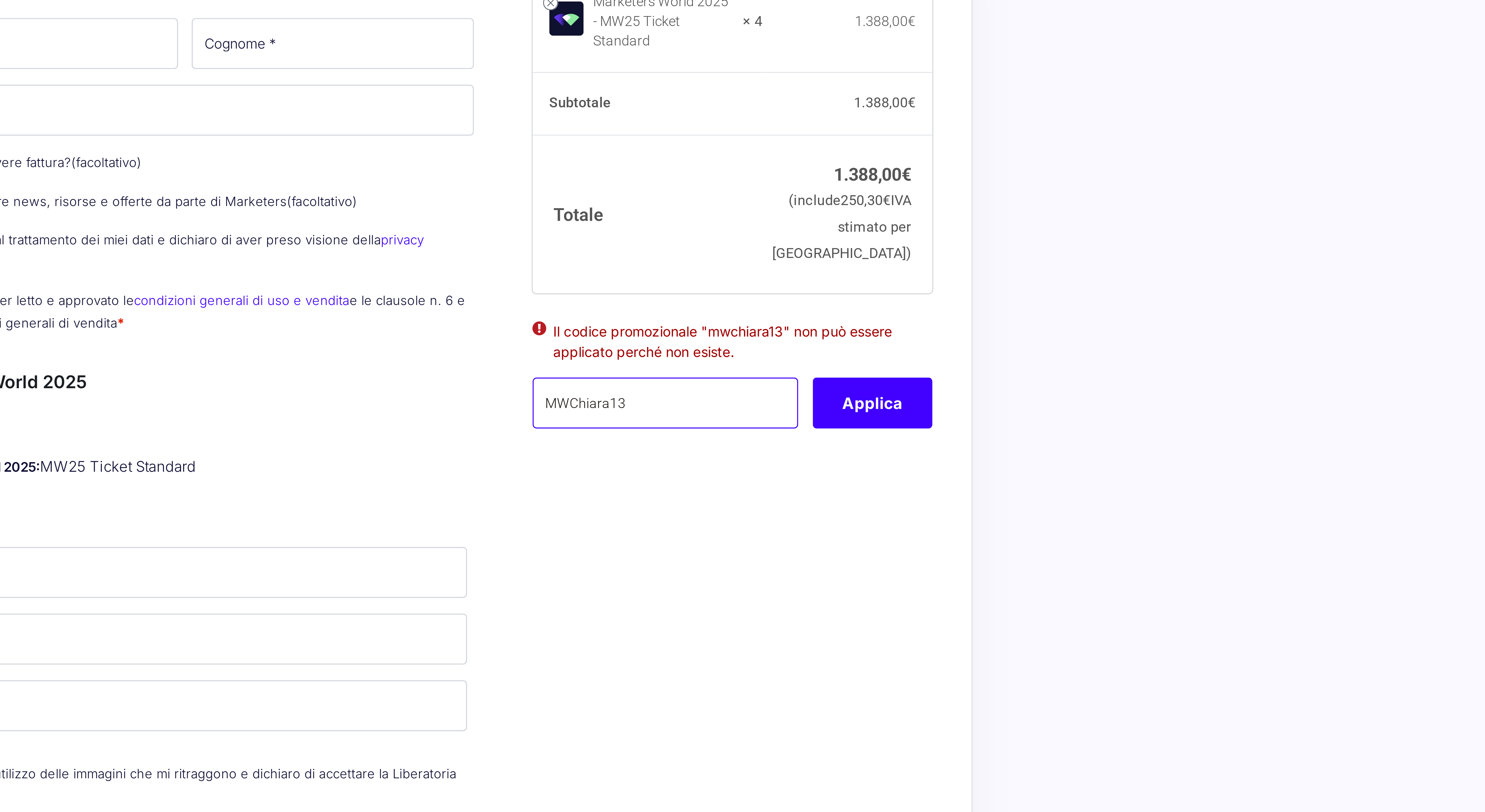
click at [815, 232] on input "MWChiara13" at bounding box center [821, 225] width 84 height 16
drag, startPoint x: 821, startPoint y: 228, endPoint x: 766, endPoint y: 228, distance: 55.0
click at [780, 228] on input "MWChiara14" at bounding box center [821, 225] width 84 height 16
type input "MWChiara14"
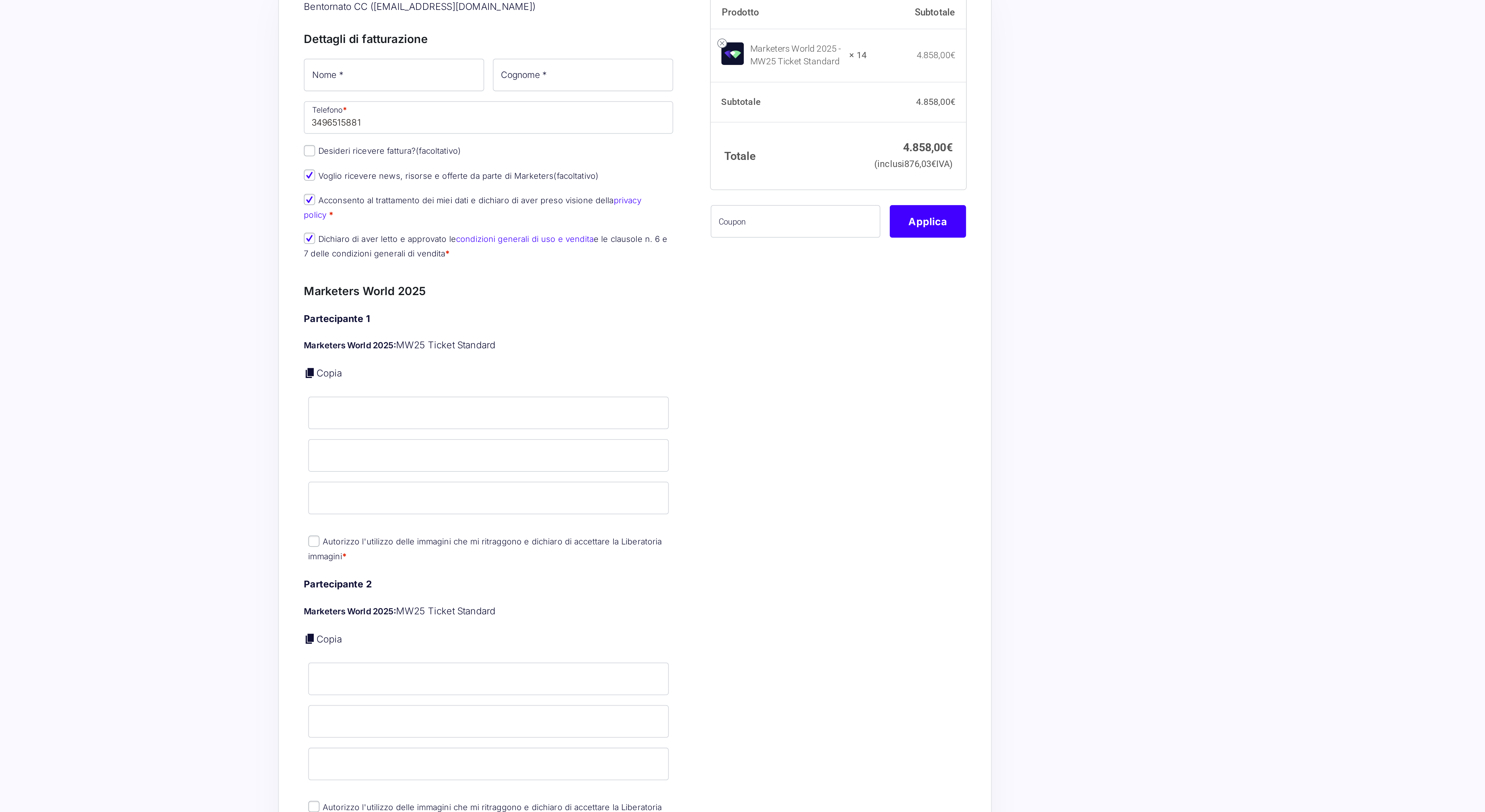
click at [820, 191] on input "text" at bounding box center [821, 183] width 84 height 16
paste input "MWChiara14"
type input "MWChiara14"
click at [892, 191] on button "Applica" at bounding box center [887, 183] width 37 height 16
